Goal: Task Accomplishment & Management: Manage account settings

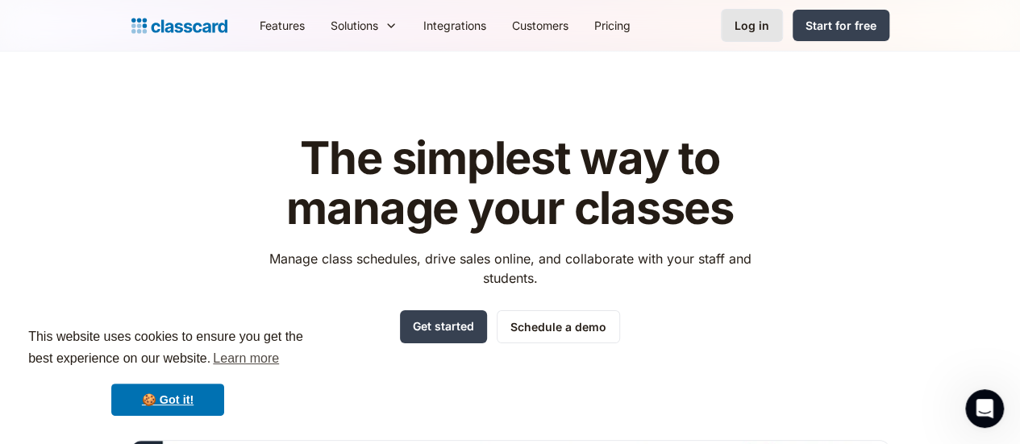
click at [769, 27] on div "Log in" at bounding box center [751, 25] width 35 height 17
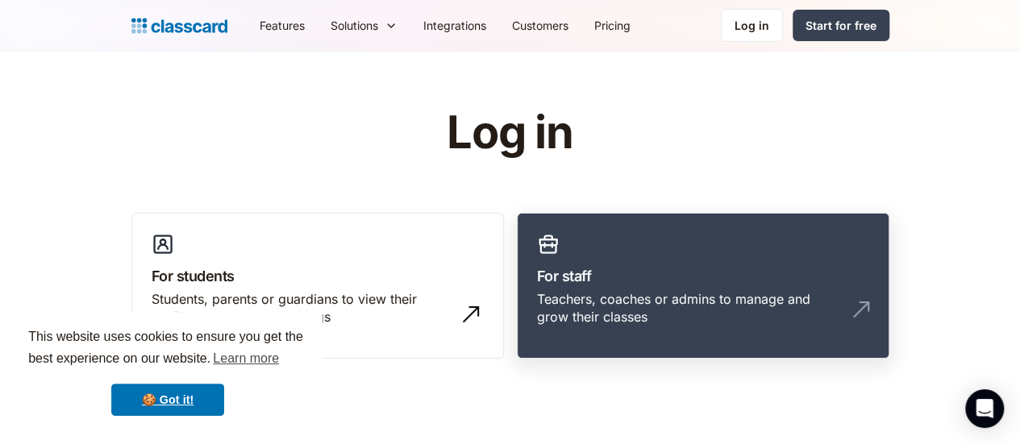
click at [555, 289] on link "For staff Teachers, coaches or admins to manage and grow their classes" at bounding box center [703, 286] width 372 height 147
